Goal: Task Accomplishment & Management: Complete application form

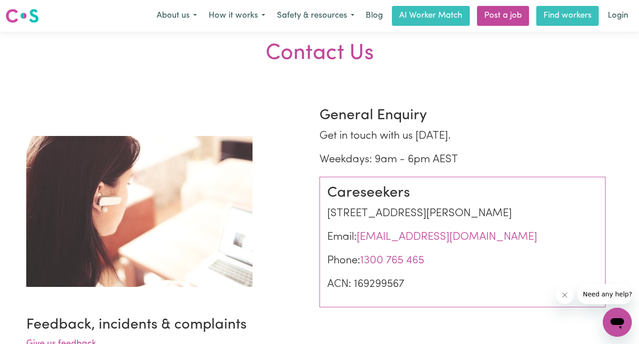
click at [560, 16] on link "Find workers" at bounding box center [568, 16] width 62 height 20
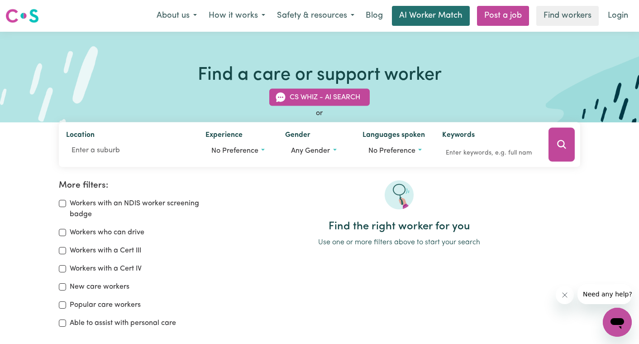
click at [426, 15] on link "AI Worker Match" at bounding box center [431, 16] width 78 height 20
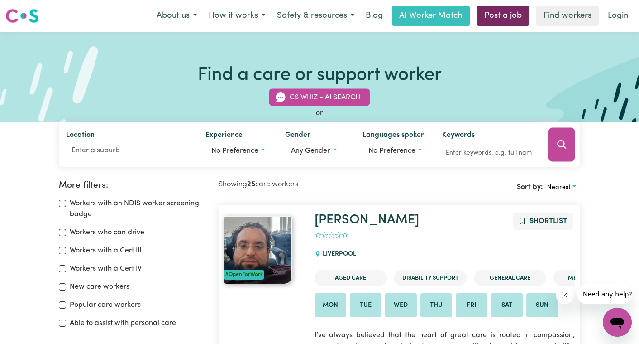
click at [500, 14] on link "Post a job" at bounding box center [503, 16] width 52 height 20
